Goal: Unclear: Browse casually

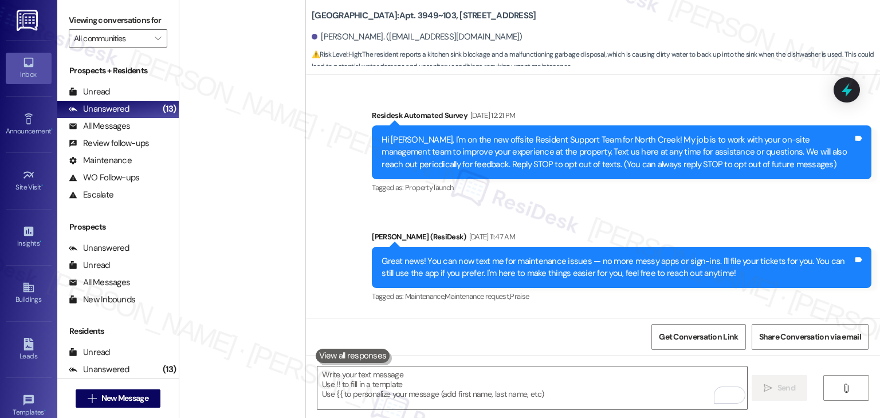
scroll to position [5593, 0]
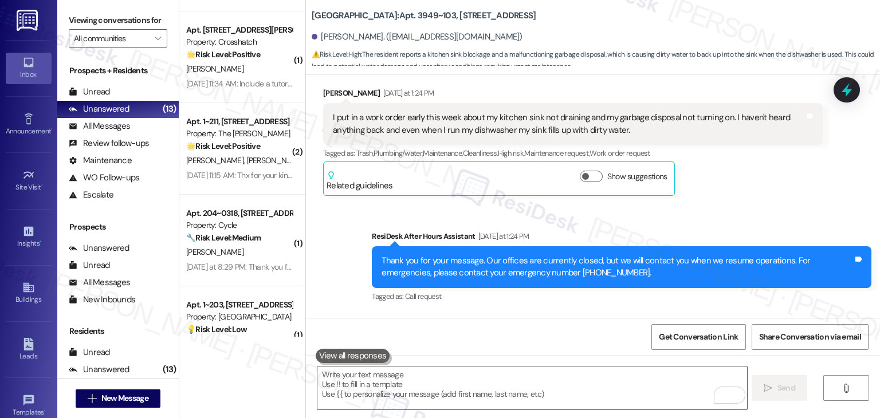
click at [630, 231] on div "Sent via SMS ResiDesk After Hours Assistant [DATE] at 1:24 PM Thank you for you…" at bounding box center [593, 305] width 574 height 201
drag, startPoint x: 0, startPoint y: 0, endPoint x: 630, endPoint y: 232, distance: 671.5
click at [630, 232] on div "Sent via SMS ResiDesk After Hours Assistant [DATE] at 1:24 PM Thank you for you…" at bounding box center [593, 305] width 574 height 201
click at [631, 233] on div "Sent via SMS ResiDesk After Hours Assistant [DATE] at 1:24 PM Thank you for you…" at bounding box center [593, 305] width 574 height 201
click at [555, 241] on div "Sent via SMS ResiDesk After Hours Assistant [DATE] at 1:24 PM Thank you for you…" at bounding box center [593, 305] width 574 height 201
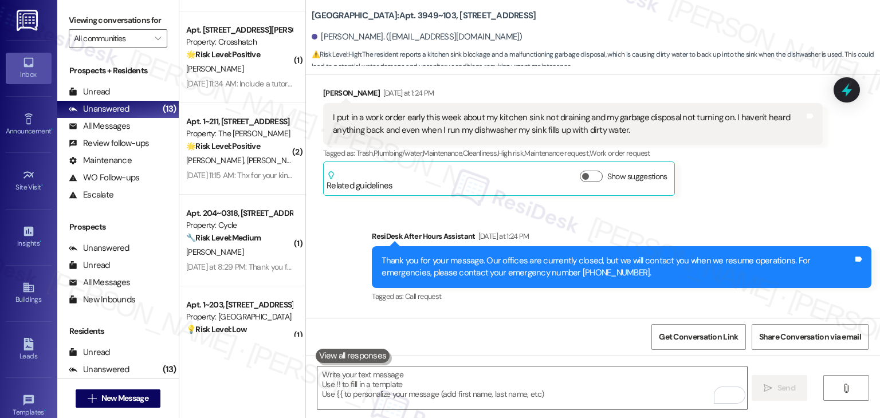
click at [483, 226] on div "Sent via SMS ResiDesk After Hours Assistant [DATE] at 1:24 PM Thank you for you…" at bounding box center [593, 305] width 574 height 201
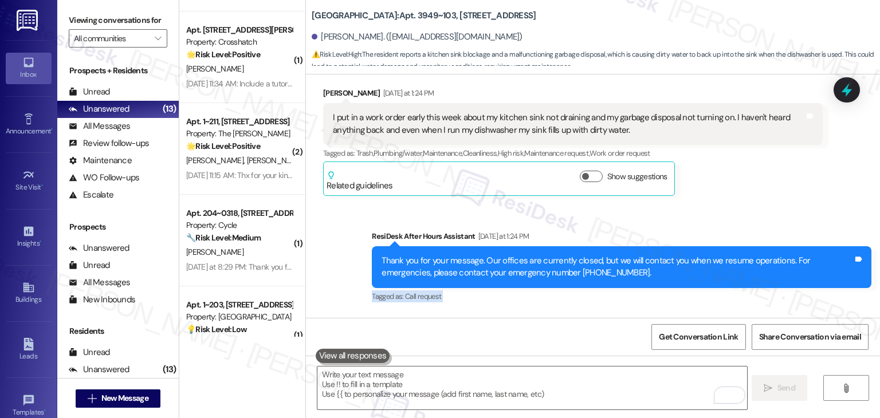
click at [483, 226] on div "Sent via SMS ResiDesk After Hours Assistant [DATE] at 1:24 PM Thank you for you…" at bounding box center [593, 305] width 574 height 201
click at [483, 225] on div "Sent via SMS ResiDesk After Hours Assistant [DATE] at 1:24 PM Thank you for you…" at bounding box center [593, 305] width 574 height 201
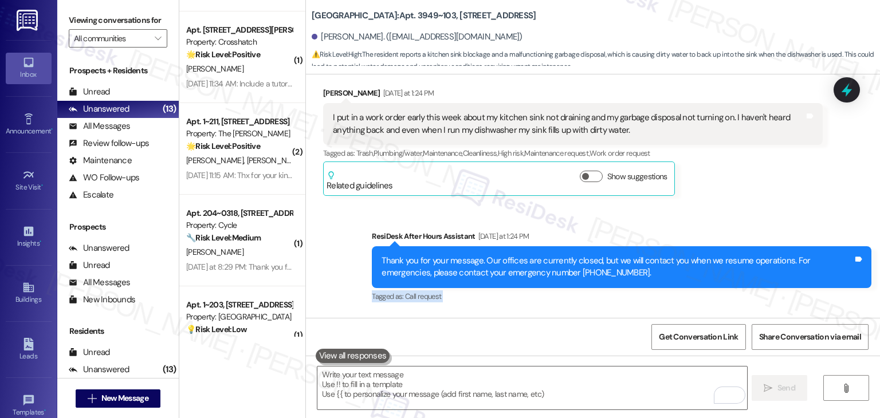
click at [483, 225] on div "Sent via SMS ResiDesk After Hours Assistant [DATE] at 1:24 PM Thank you for you…" at bounding box center [593, 305] width 574 height 201
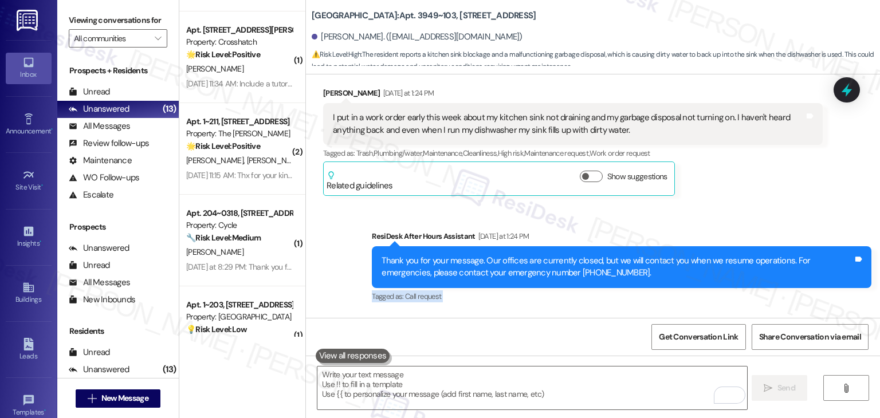
click at [483, 225] on div "Sent via SMS ResiDesk After Hours Assistant [DATE] at 1:24 PM Thank you for you…" at bounding box center [593, 305] width 574 height 201
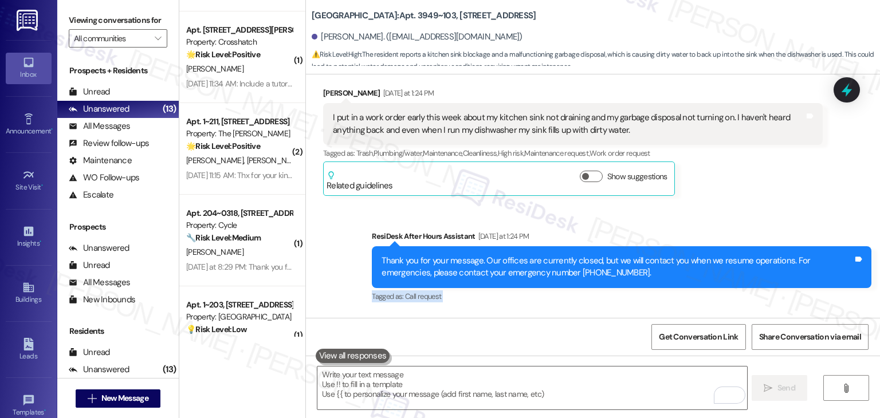
click at [483, 225] on div "Sent via SMS ResiDesk After Hours Assistant [DATE] at 1:24 PM Thank you for you…" at bounding box center [593, 305] width 574 height 201
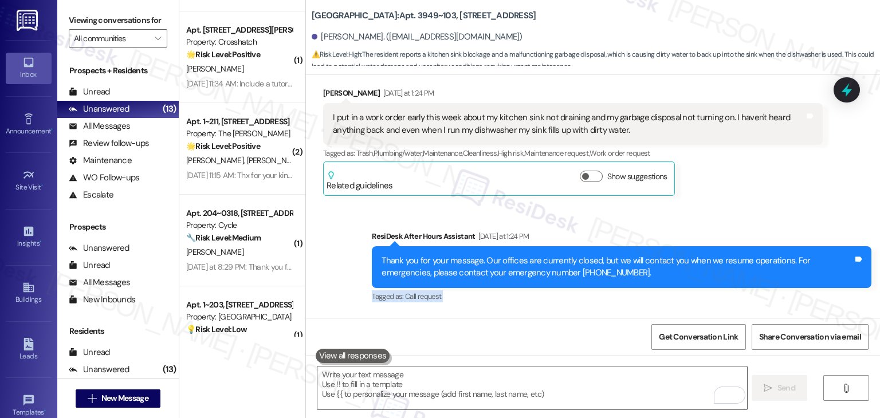
click at [483, 225] on div "Sent via SMS ResiDesk After Hours Assistant [DATE] at 1:24 PM Thank you for you…" at bounding box center [593, 305] width 574 height 201
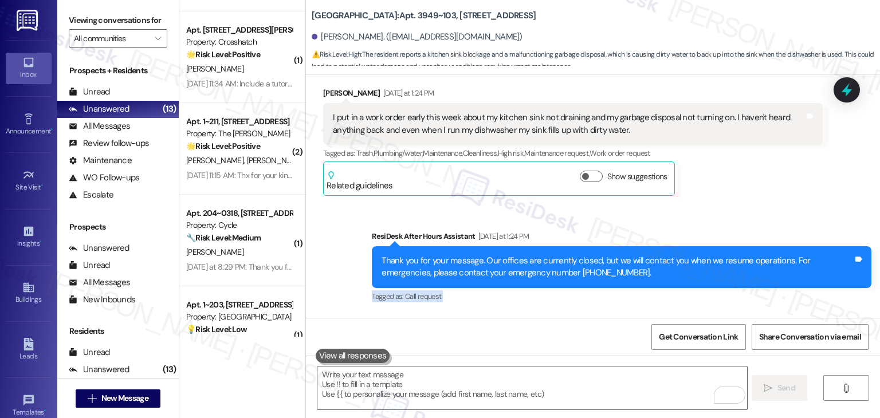
click at [483, 225] on div "Sent via SMS ResiDesk After Hours Assistant [DATE] at 1:24 PM Thank you for you…" at bounding box center [593, 305] width 574 height 201
